Goal: Task Accomplishment & Management: Manage account settings

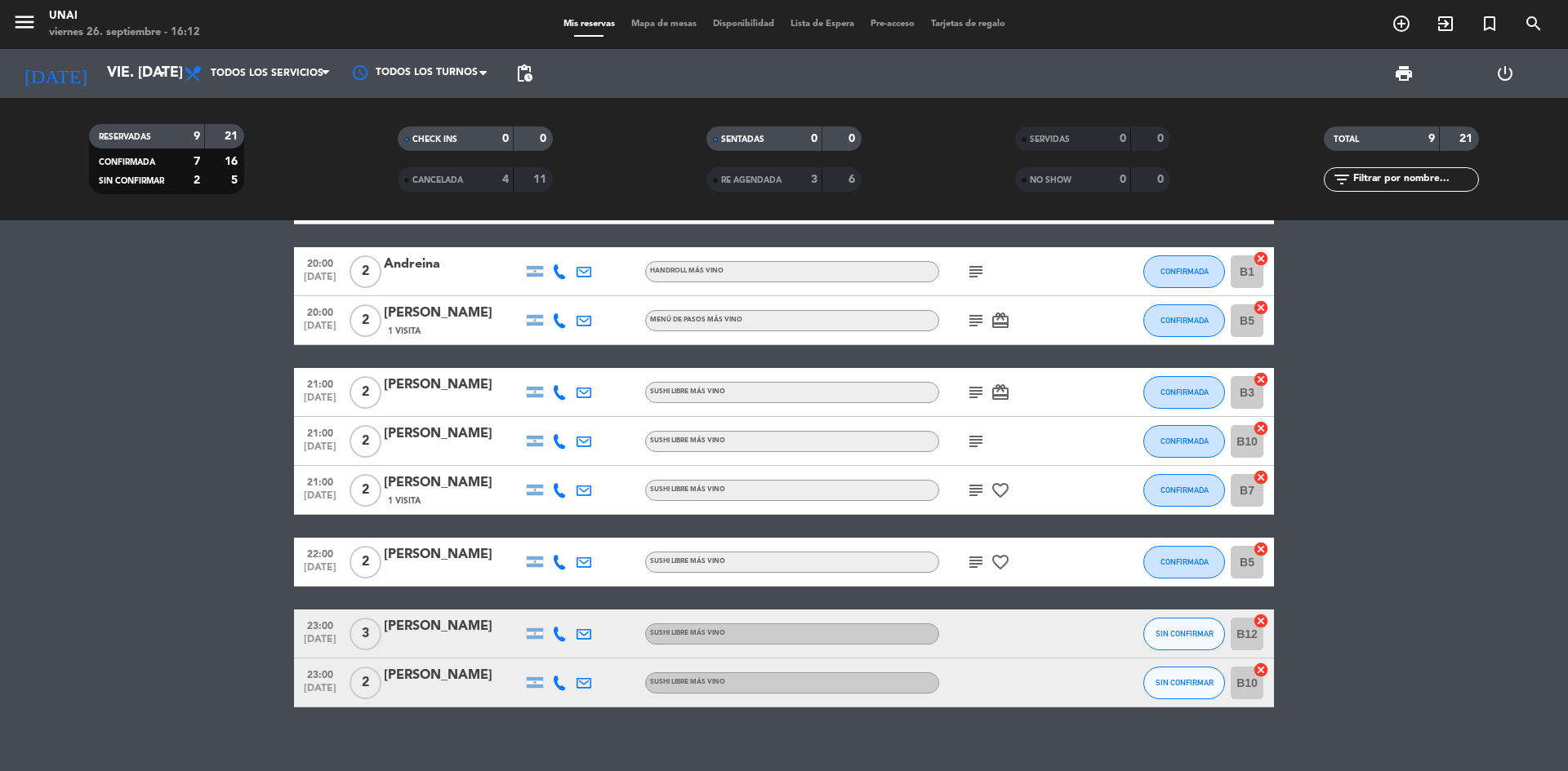
scroll to position [97, 0]
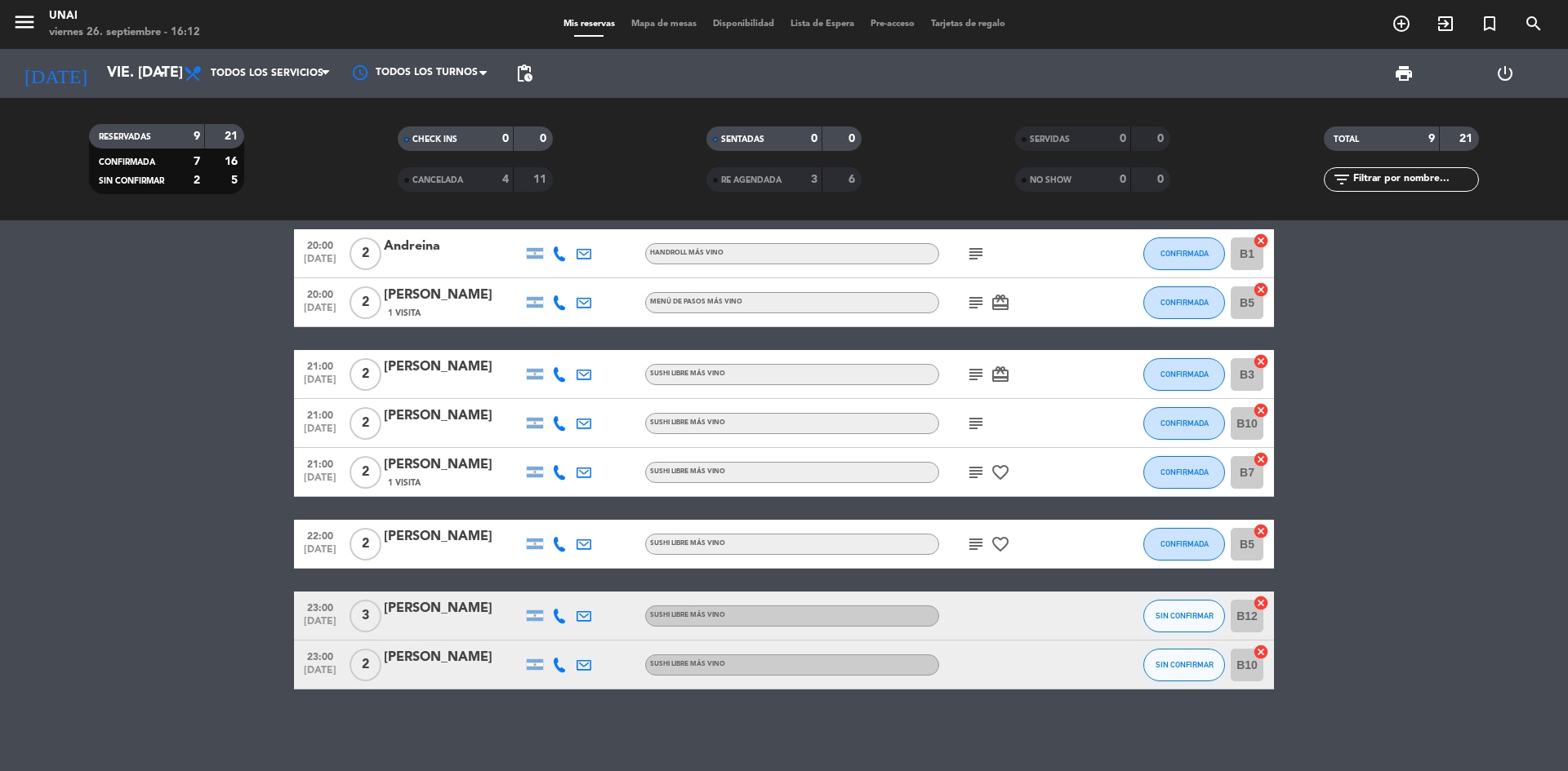
click at [479, 661] on div "[PERSON_NAME]" at bounding box center [452, 658] width 138 height 22
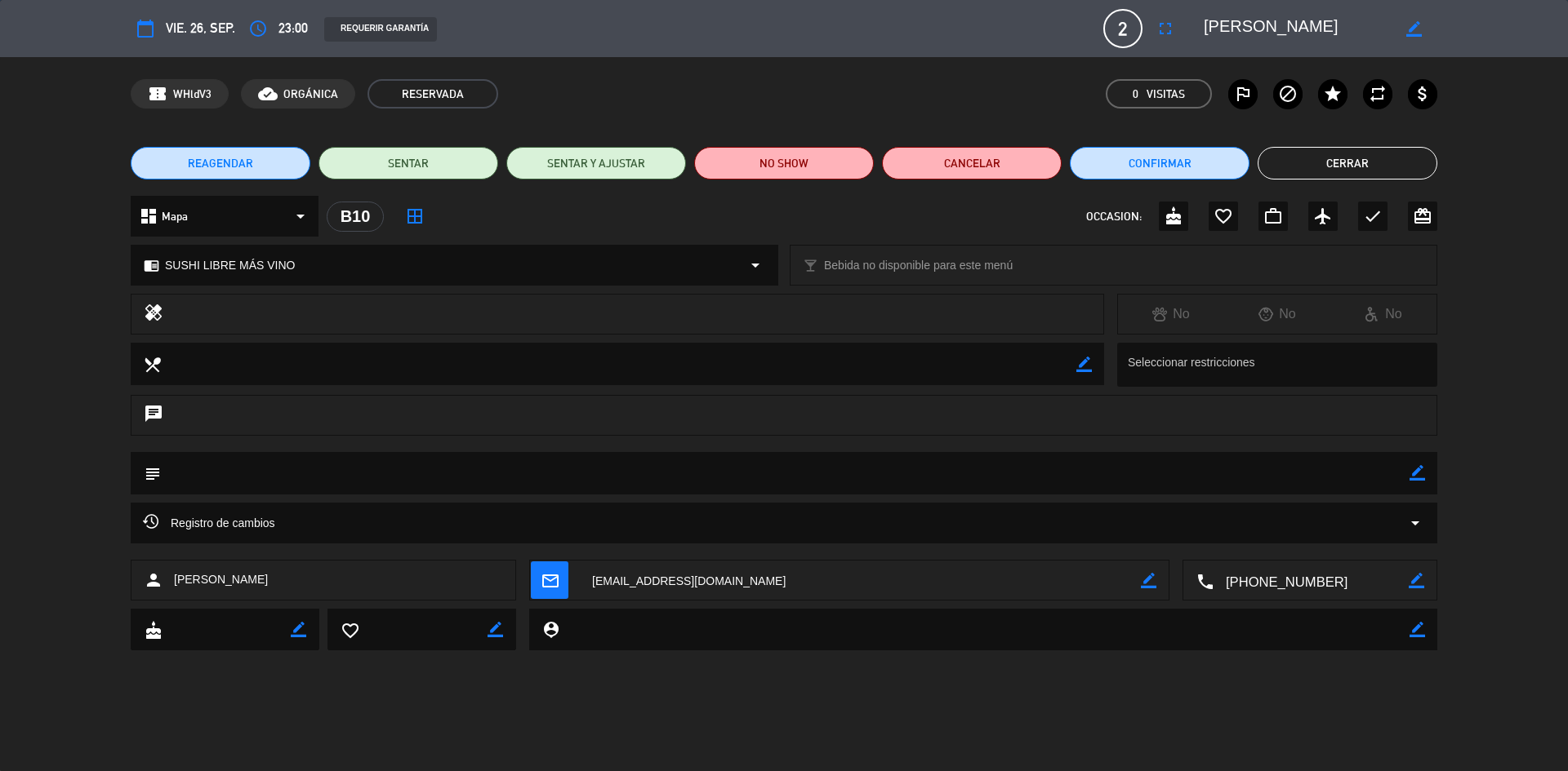
click at [294, 31] on span "23:00" at bounding box center [293, 27] width 29 height 22
click at [257, 26] on icon "access_time" at bounding box center [258, 28] width 20 height 20
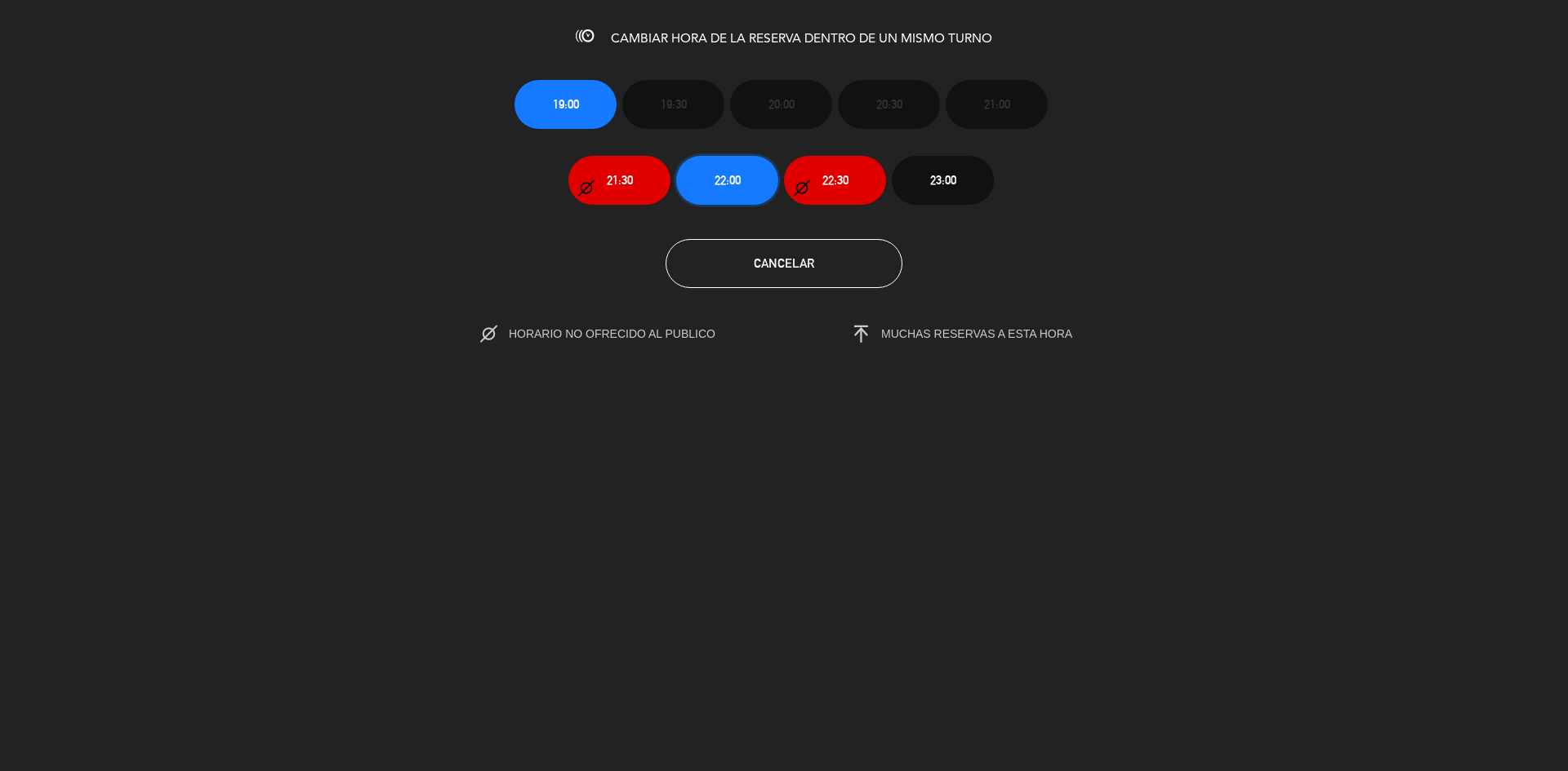
click at [714, 184] on span "22:00" at bounding box center [727, 180] width 26 height 19
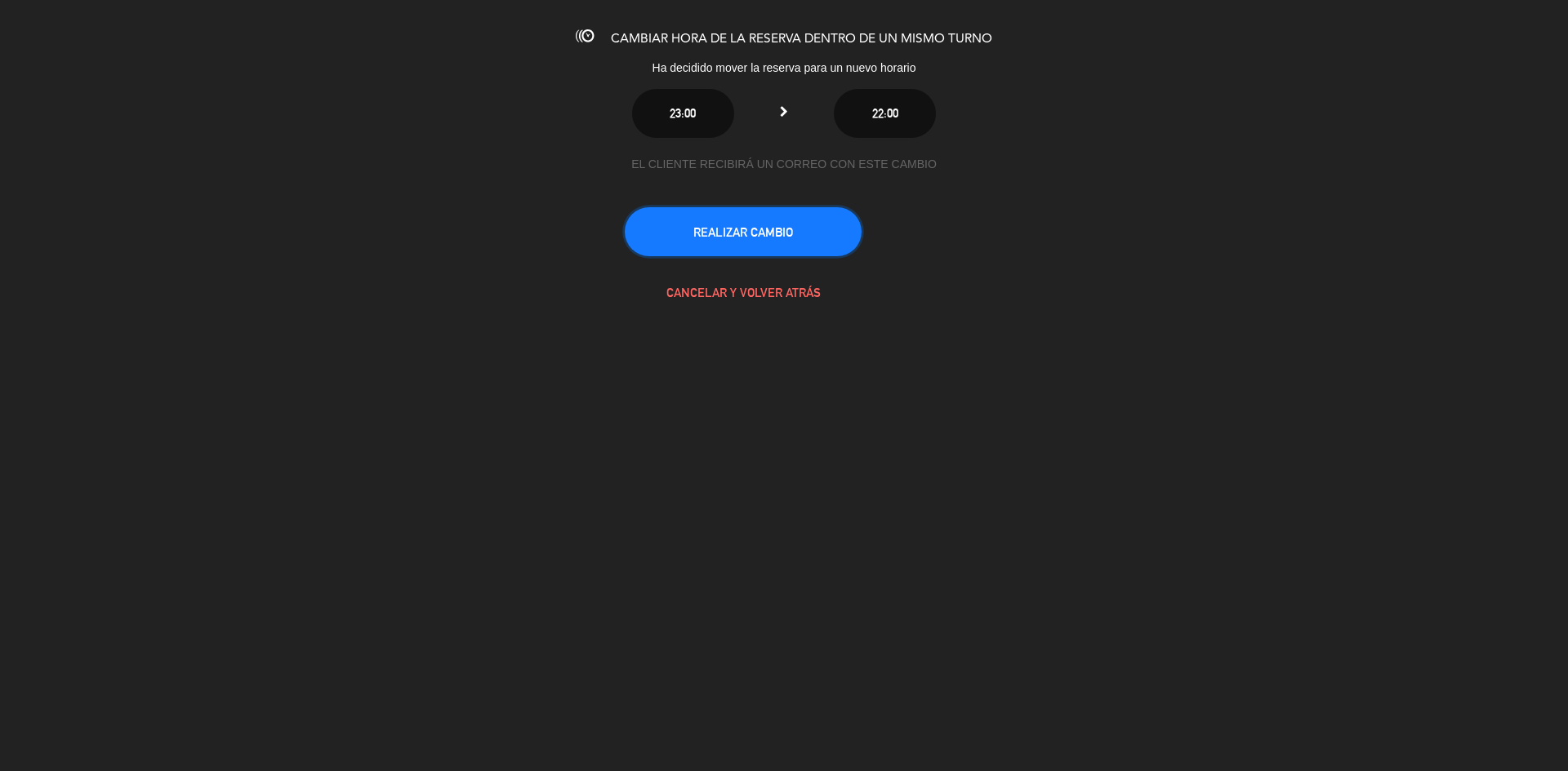
click at [771, 235] on button "REALIZAR CAMBIO" at bounding box center [743, 231] width 236 height 49
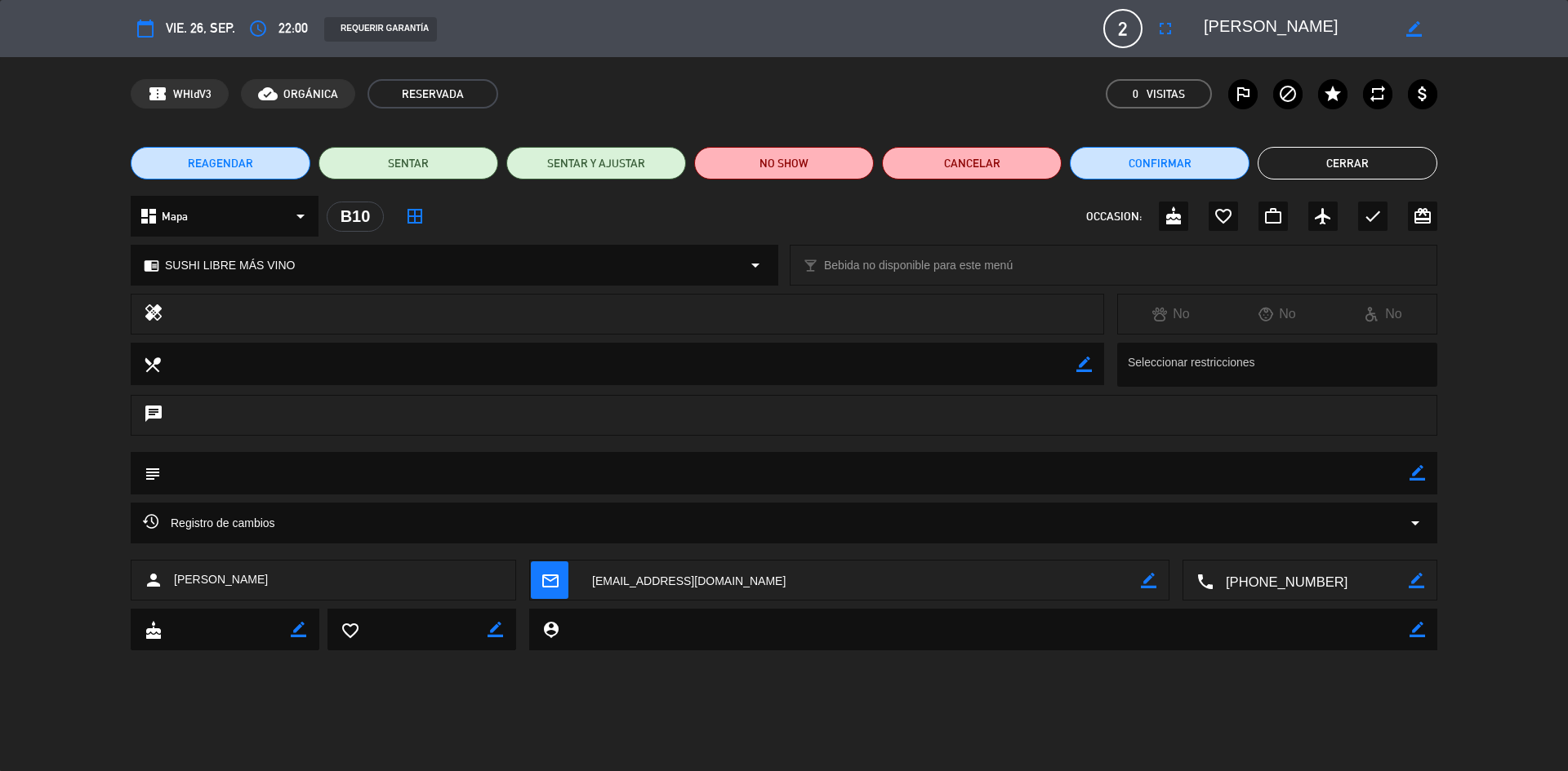
click at [1367, 173] on button "Cerrar" at bounding box center [1347, 163] width 180 height 32
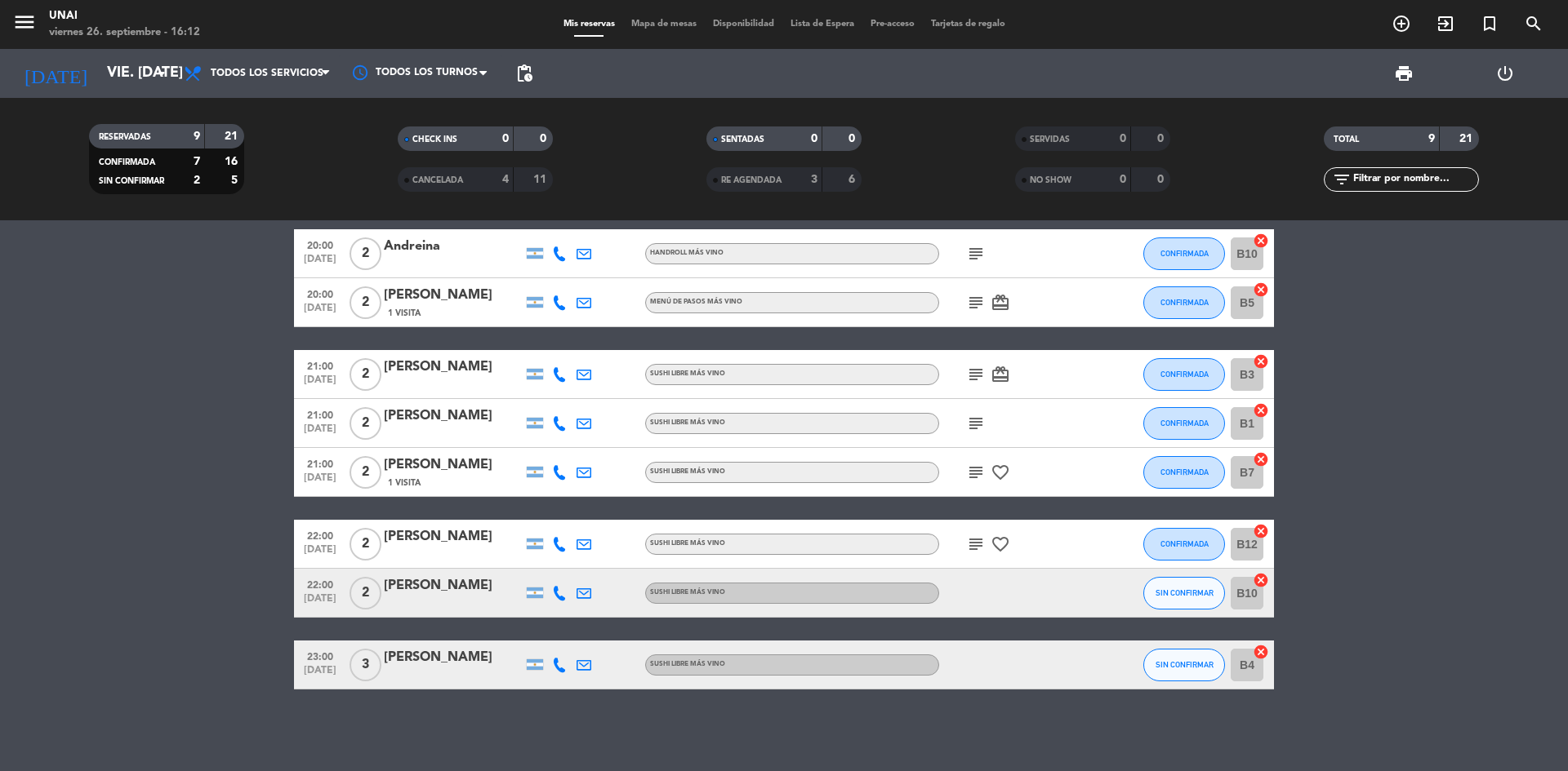
click at [1053, 593] on div at bounding box center [1013, 592] width 147 height 48
click at [1200, 590] on span "SIN CONFIRMAR" at bounding box center [1183, 592] width 58 height 9
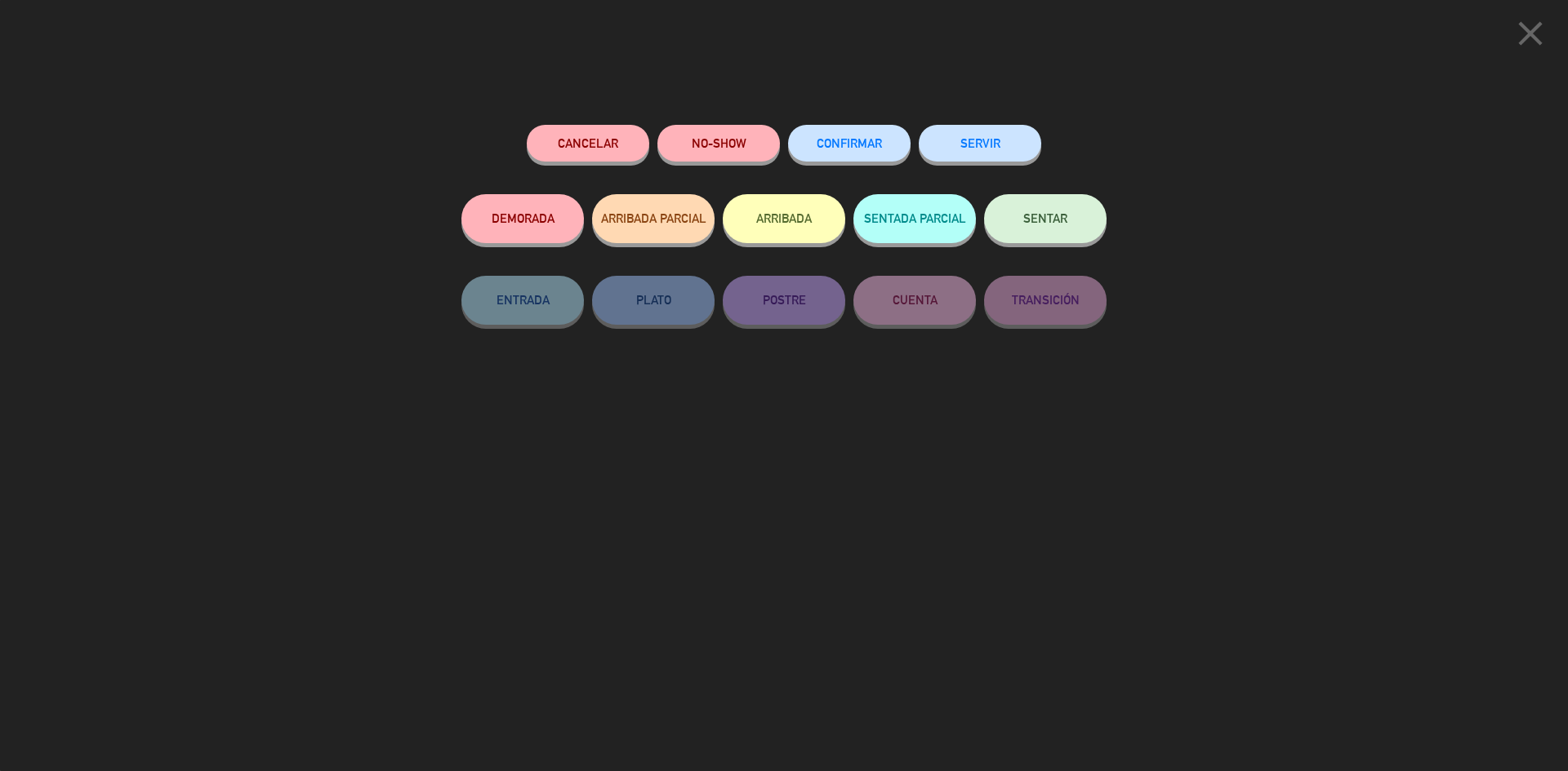
click at [828, 130] on button "CONFIRMAR" at bounding box center [849, 142] width 123 height 36
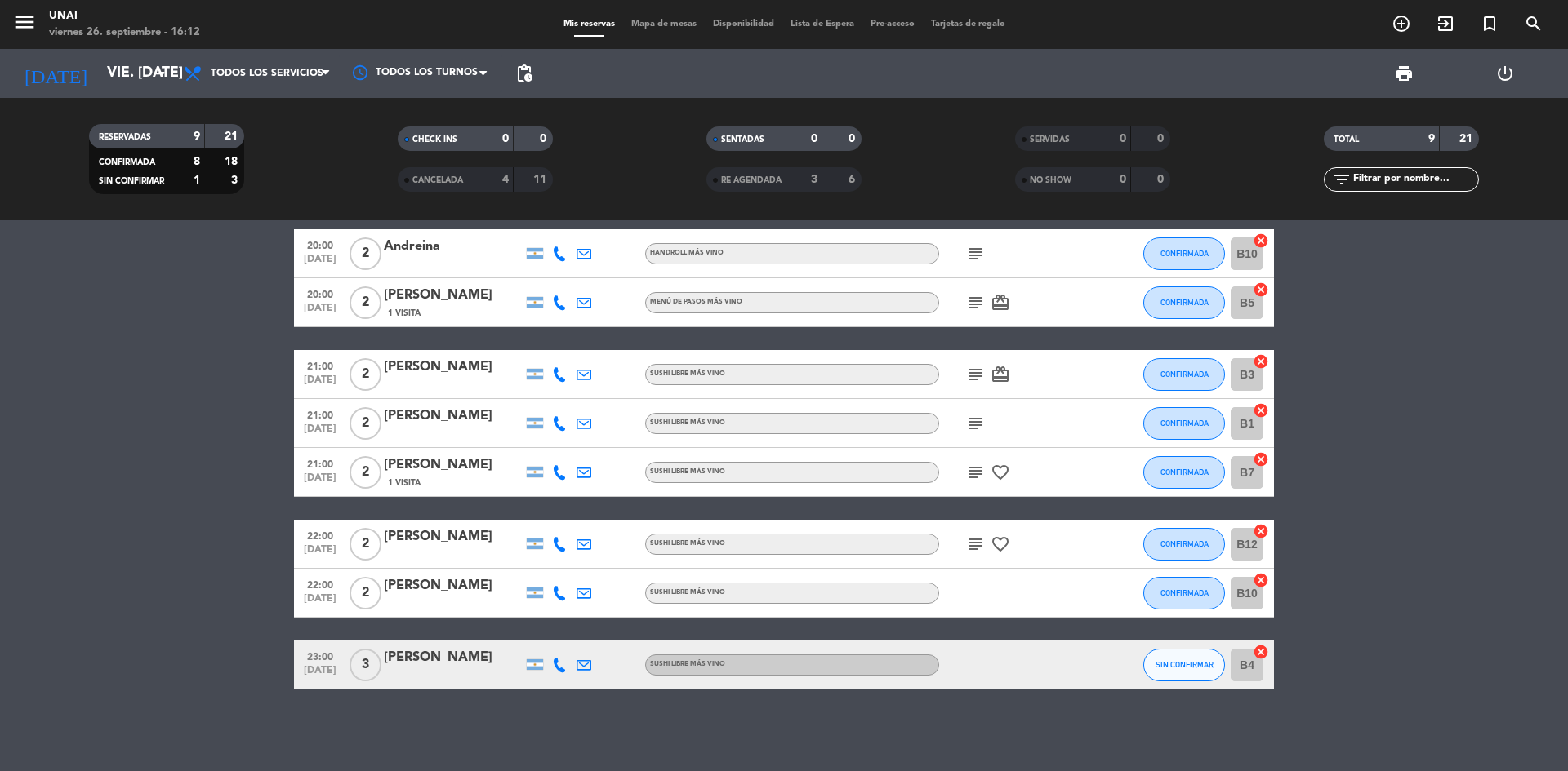
click at [458, 578] on div "[PERSON_NAME]" at bounding box center [452, 587] width 138 height 22
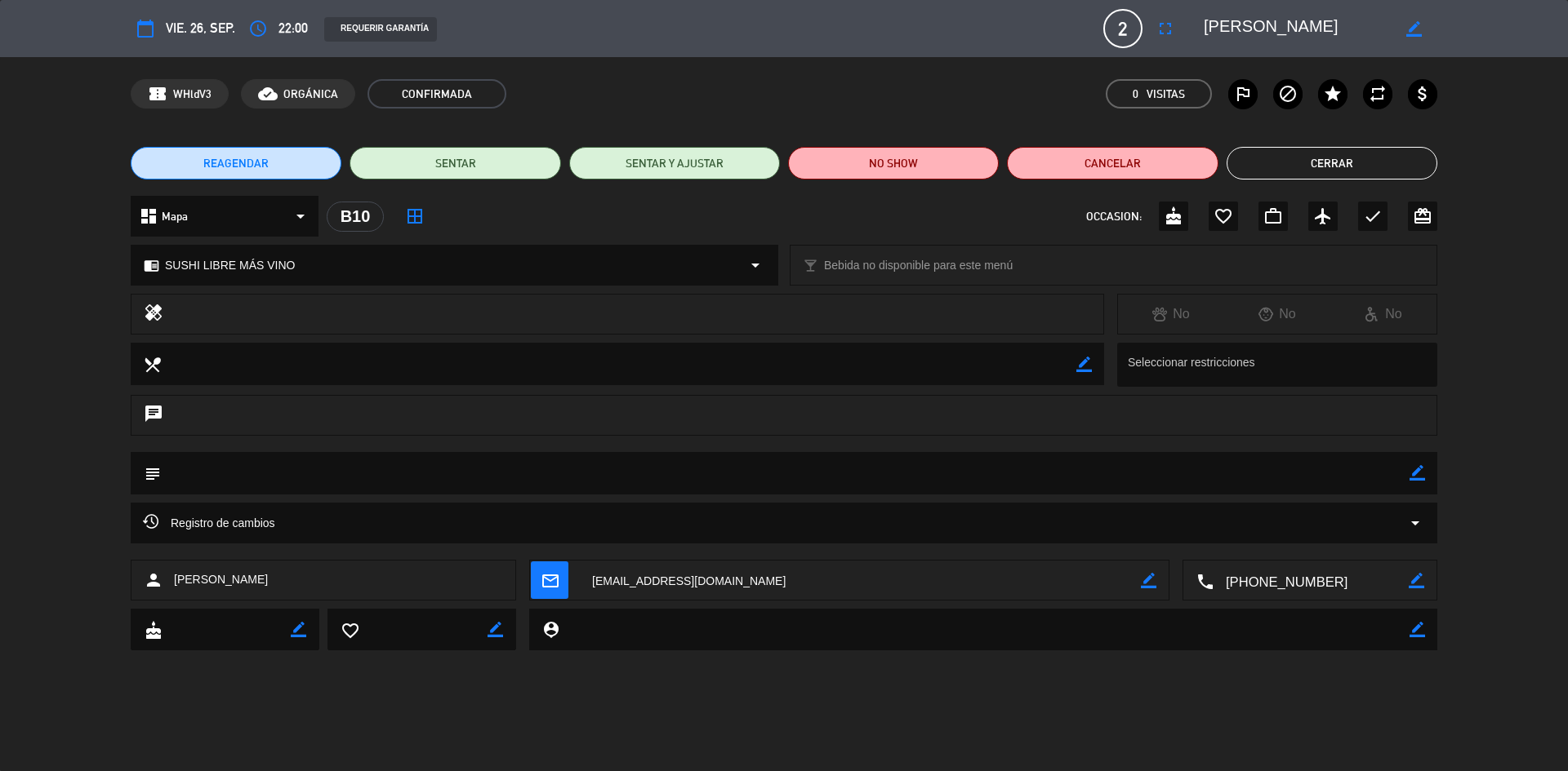
click at [1413, 479] on icon "border_color" at bounding box center [1417, 473] width 16 height 16
type textarea "10k"
click at [1414, 479] on icon at bounding box center [1417, 473] width 16 height 16
click at [1354, 159] on button "Cerrar" at bounding box center [1332, 163] width 211 height 32
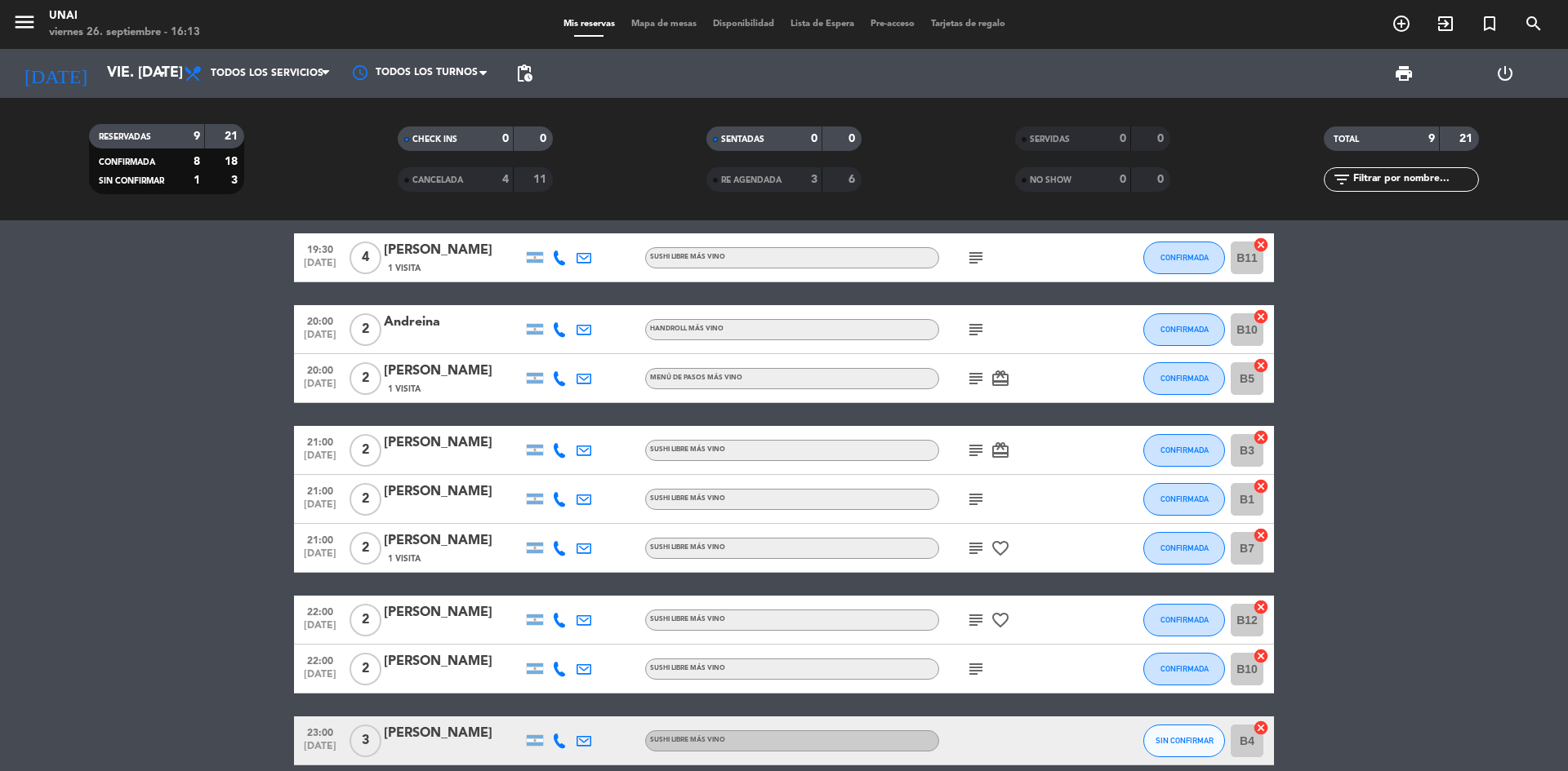
scroll to position [0, 0]
